Goal: Task Accomplishment & Management: Use online tool/utility

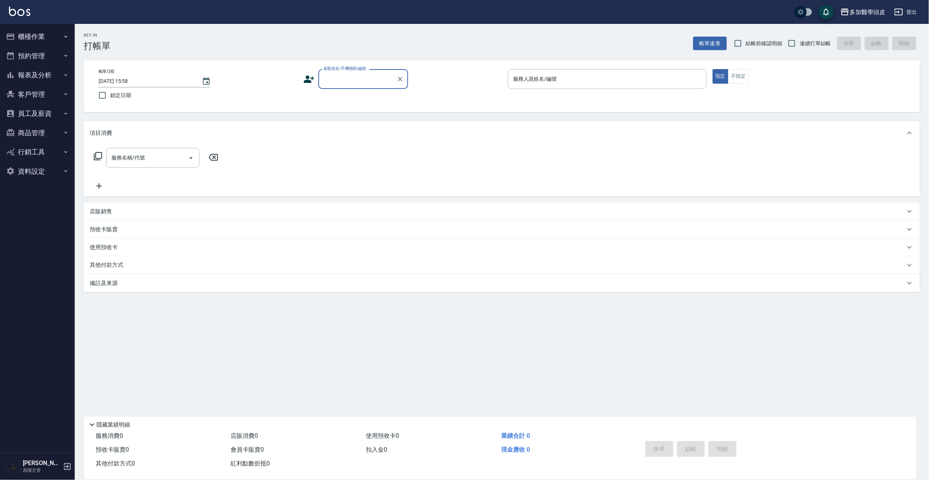
click at [340, 84] on input "顧客姓名/手機號碼/編號" at bounding box center [358, 79] width 72 height 13
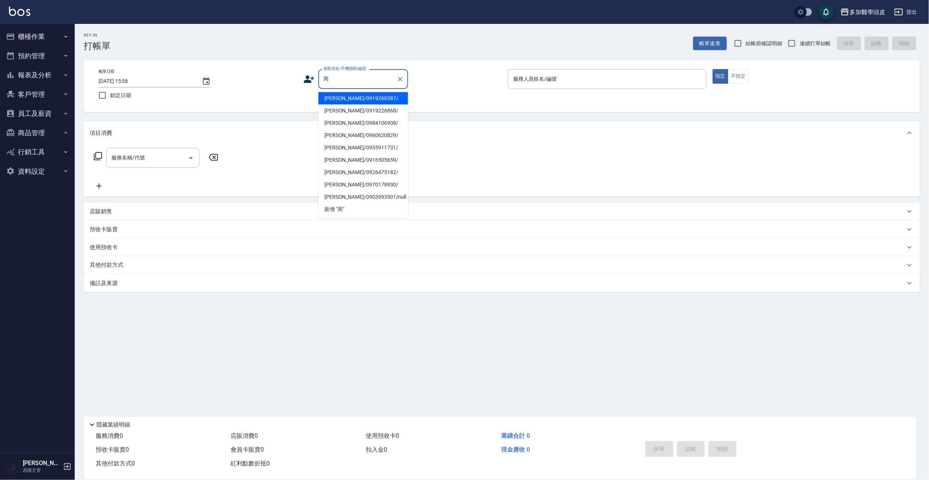
click at [365, 98] on li "[PERSON_NAME]/0919260387/" at bounding box center [363, 98] width 90 height 12
type input "[PERSON_NAME]/0919260387/"
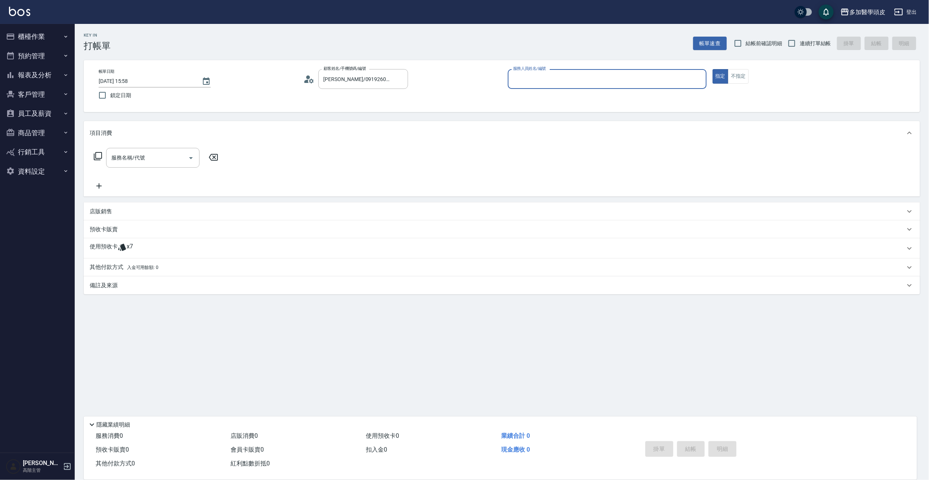
click at [567, 78] on input "服務人員姓名/編號" at bounding box center [607, 79] width 192 height 13
click at [557, 95] on div "[PERSON_NAME](無代號)" at bounding box center [607, 98] width 199 height 12
type input "[PERSON_NAME](無代號)"
click at [127, 244] on span "x7" at bounding box center [130, 248] width 6 height 11
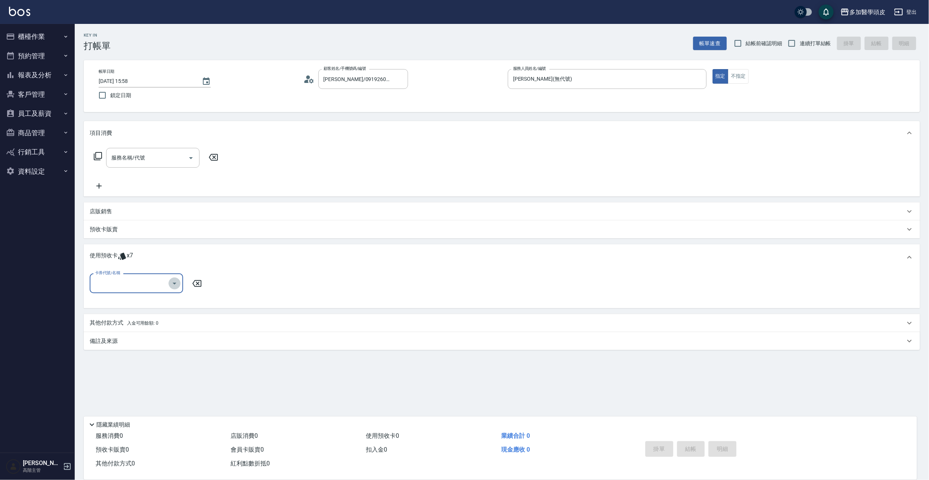
click at [173, 286] on icon "Open" at bounding box center [174, 283] width 9 height 9
click at [147, 298] on div "基礎頭皮5堂 剩餘3張" at bounding box center [136, 302] width 93 height 12
type input "基礎頭皮5[PERSON_NAME]"
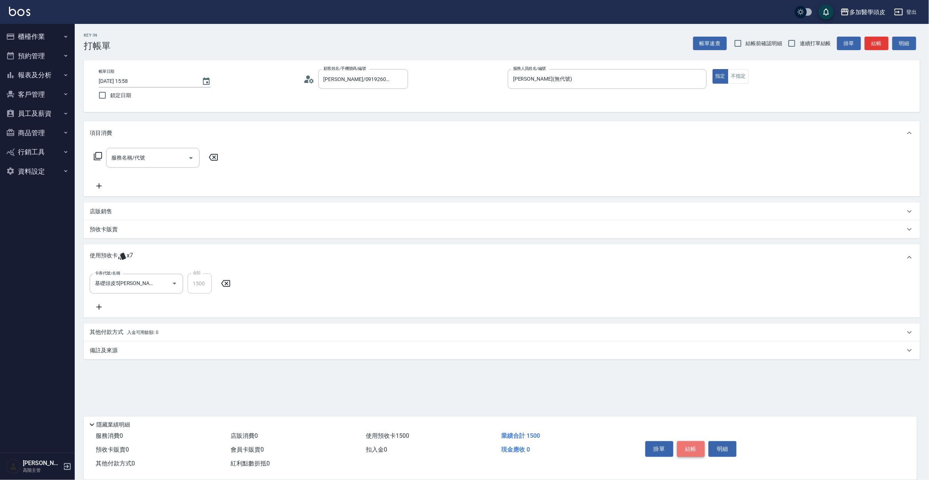
click at [694, 453] on button "結帳" at bounding box center [691, 449] width 28 height 16
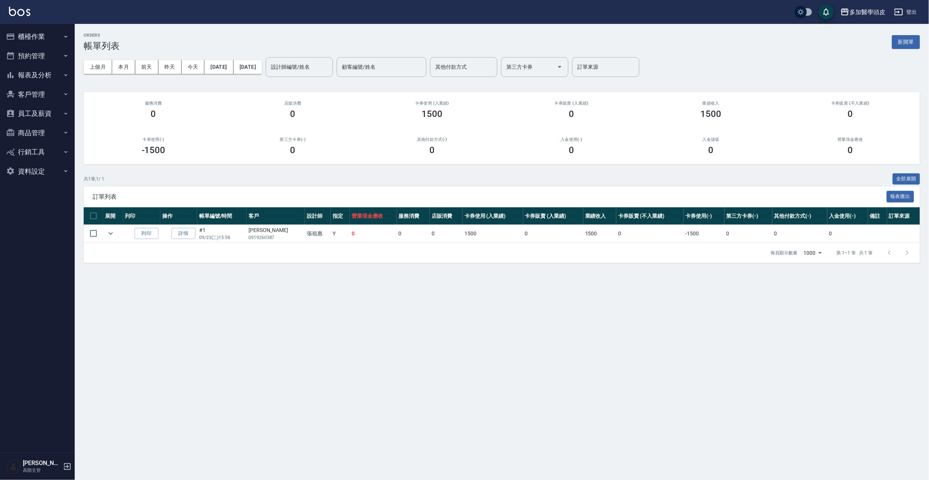
click at [29, 36] on button "櫃檯作業" at bounding box center [37, 36] width 69 height 19
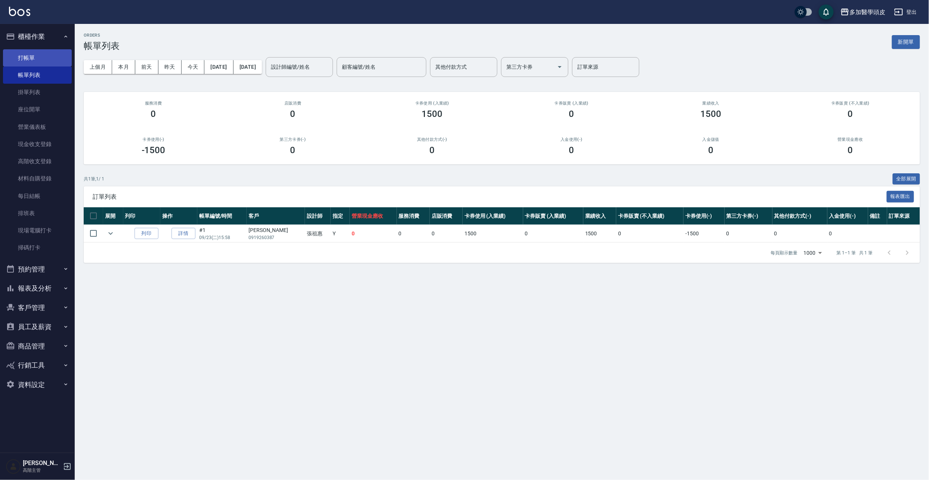
click at [26, 60] on link "打帳單" at bounding box center [37, 57] width 69 height 17
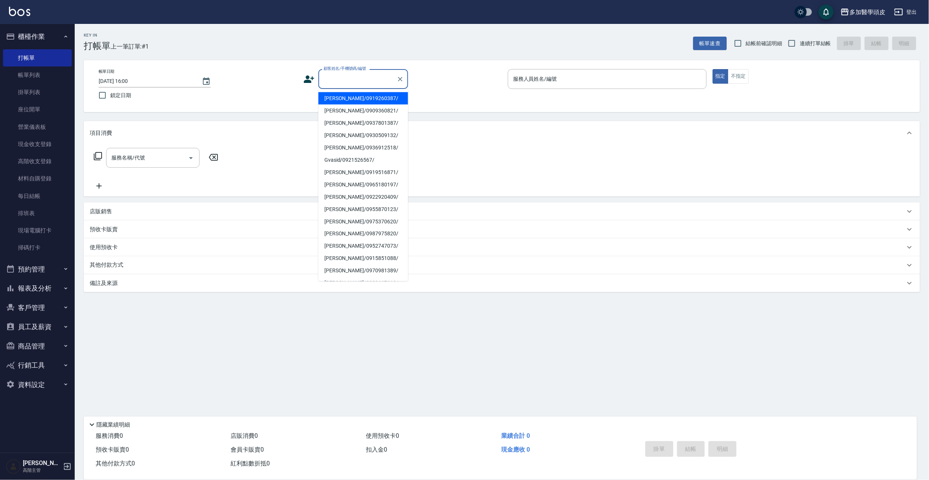
click at [365, 77] on input "顧客姓名/手機號碼/編號" at bounding box center [358, 79] width 72 height 13
click at [367, 172] on li "[PERSON_NAME]/0937680550/" at bounding box center [363, 172] width 90 height 12
type input "[PERSON_NAME]/0937680550/"
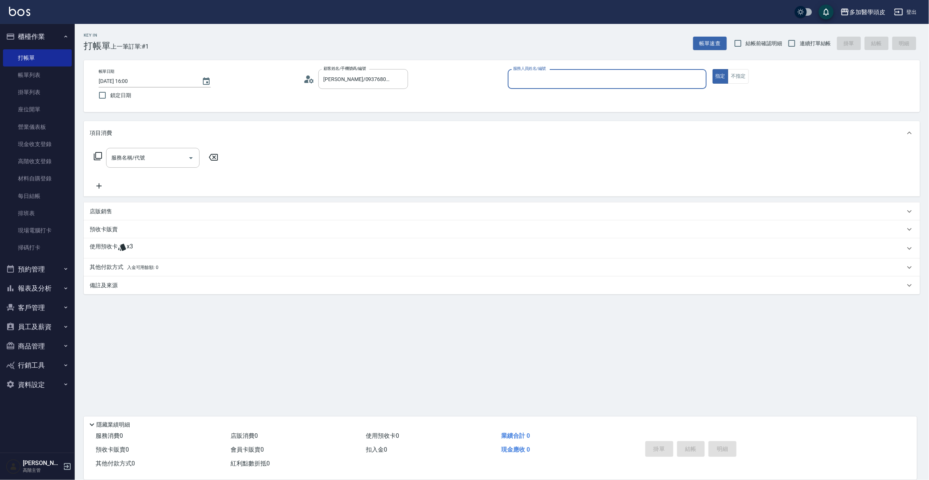
click at [124, 243] on icon at bounding box center [122, 247] width 9 height 9
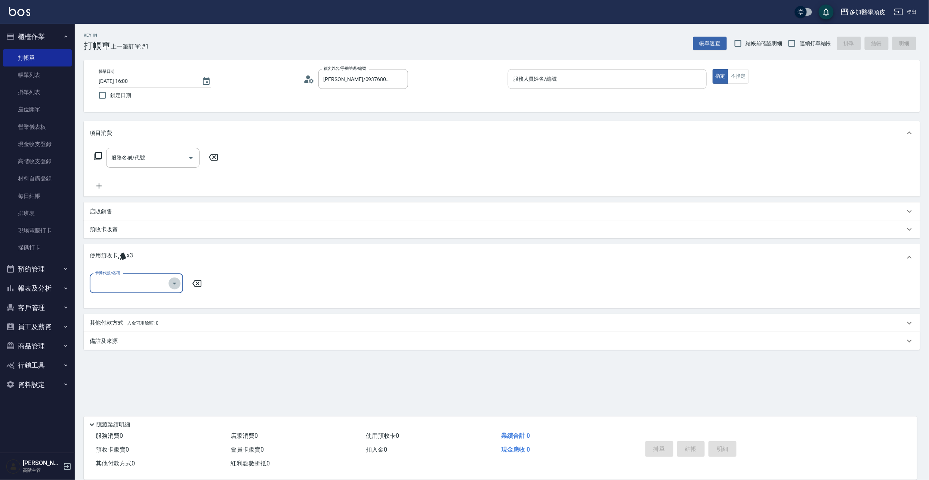
click at [171, 285] on icon "Open" at bounding box center [174, 283] width 9 height 9
